Goal: Information Seeking & Learning: Learn about a topic

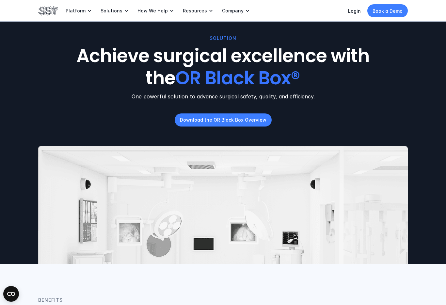
click at [49, 12] on img at bounding box center [48, 10] width 20 height 11
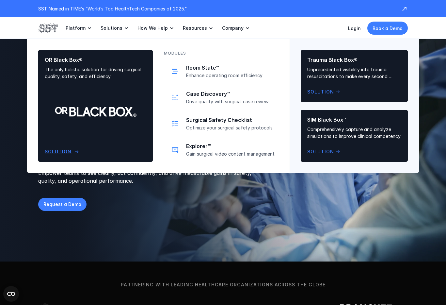
click at [104, 109] on div "OR Black Box® The only holistic solution for driving surgical quality, safety, …" at bounding box center [96, 106] width 102 height 99
